Goal: Use online tool/utility: Utilize a website feature to perform a specific function

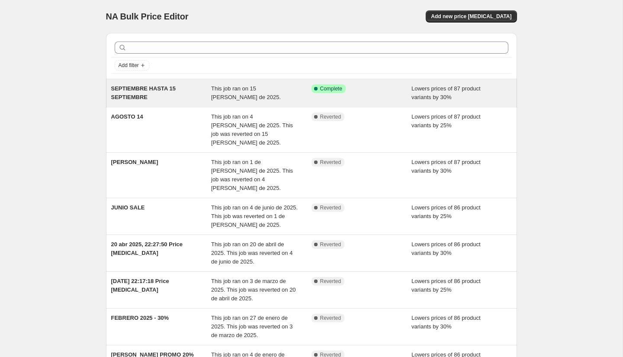
click at [234, 89] on span "This job ran on 15 [PERSON_NAME] de 2025." at bounding box center [246, 92] width 70 height 15
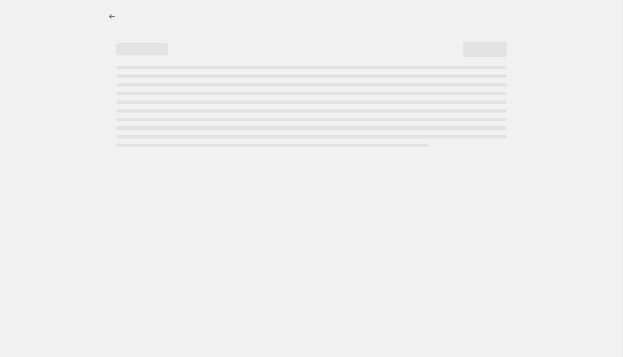
select select "percentage"
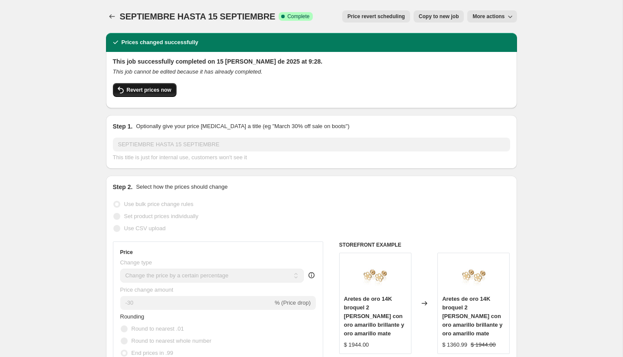
click at [141, 87] on span "Revert prices now" at bounding box center [149, 89] width 45 height 7
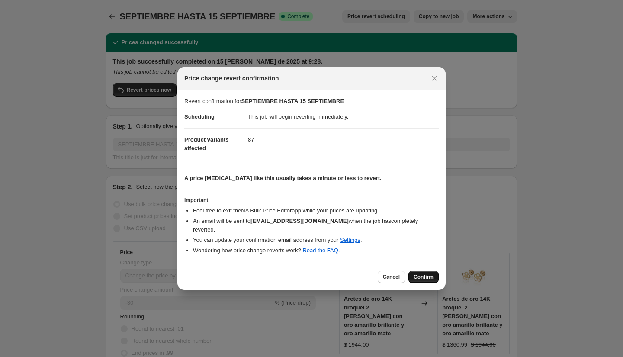
click at [430, 273] on span "Confirm" at bounding box center [423, 276] width 20 height 7
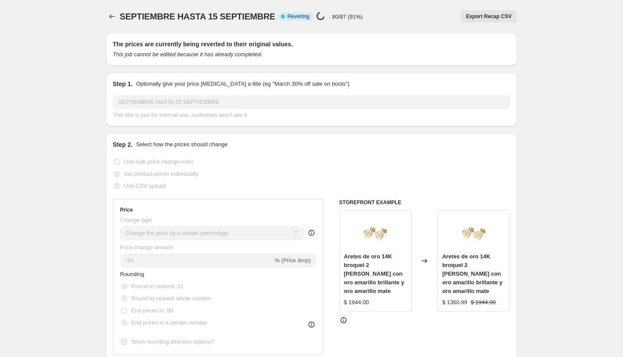
select select "percentage"
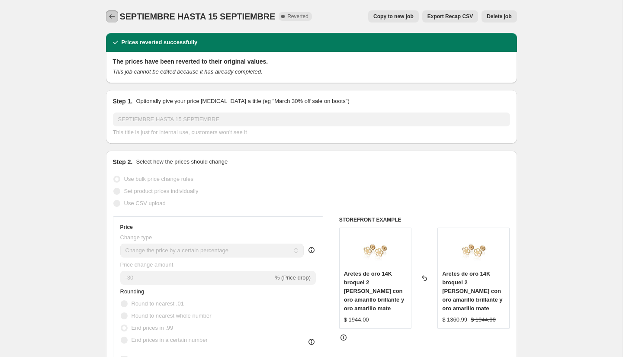
click at [115, 19] on icon "Price change jobs" at bounding box center [112, 16] width 9 height 9
